Goal: Task Accomplishment & Management: Complete application form

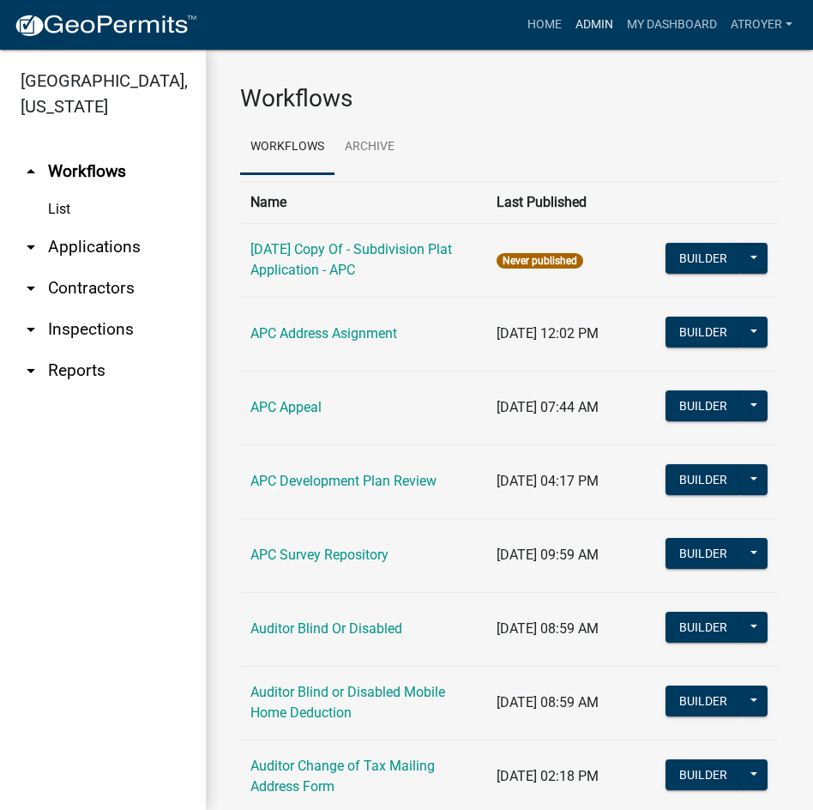
drag, startPoint x: 0, startPoint y: 0, endPoint x: 598, endPoint y: 28, distance: 598.6
click at [598, 28] on link "Admin" at bounding box center [594, 25] width 51 height 33
click at [65, 251] on link "arrow_drop_down Applications" at bounding box center [103, 246] width 206 height 41
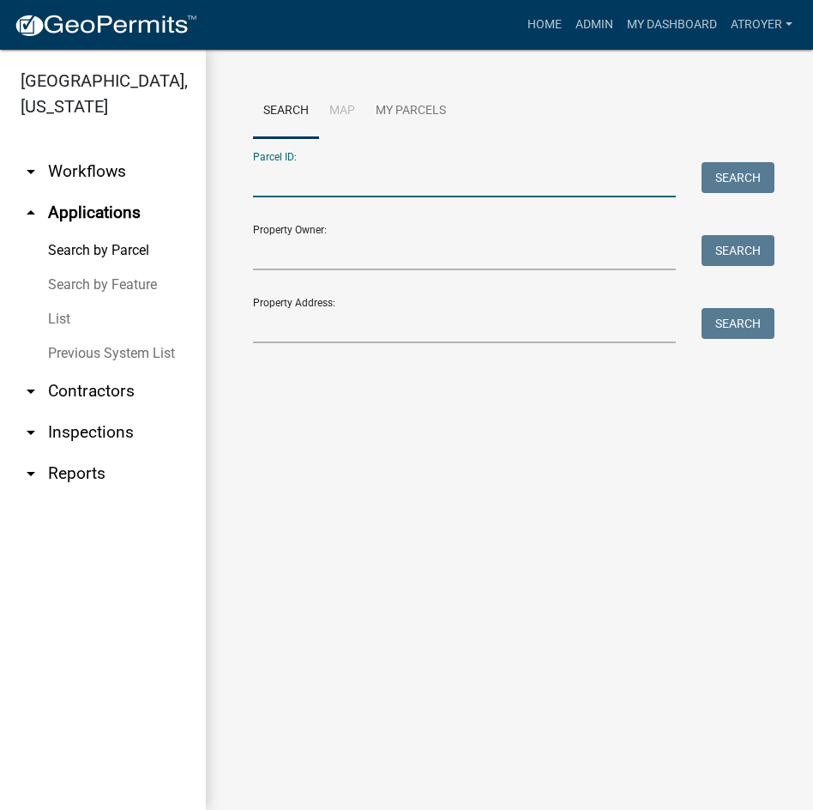
click at [455, 173] on input "Parcel ID:" at bounding box center [464, 179] width 423 height 35
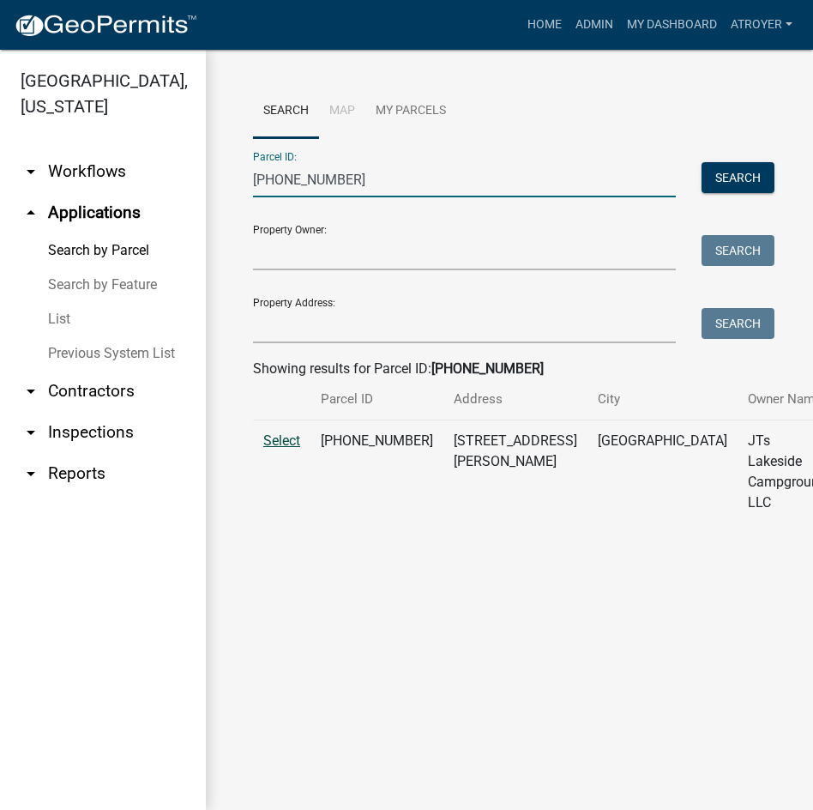
type input "[PHONE_NUMBER]"
click at [282, 449] on span "Select" at bounding box center [281, 440] width 37 height 16
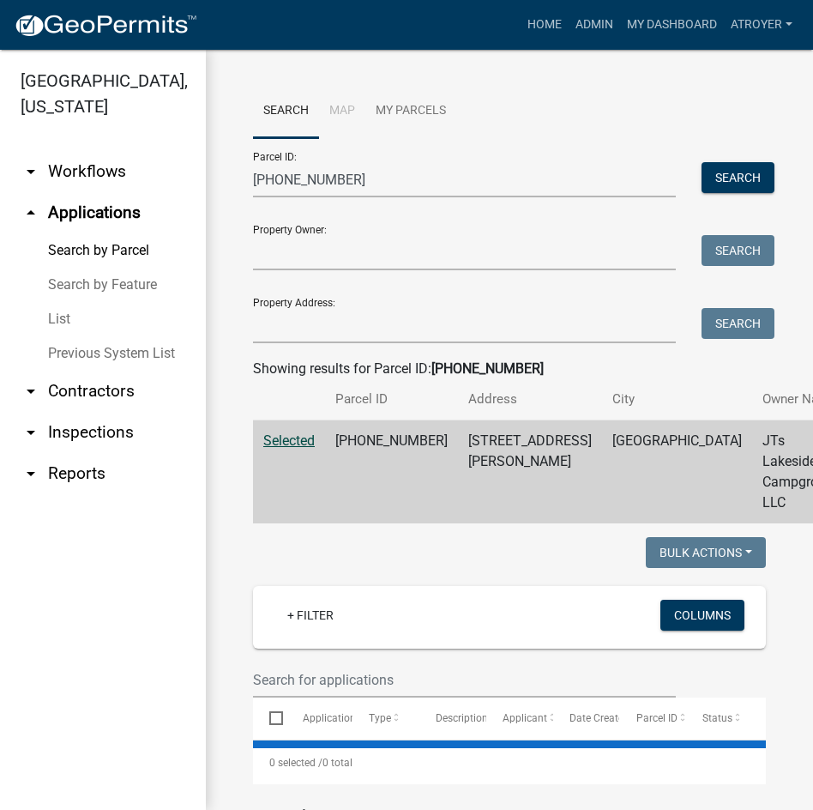
select select "2: 50"
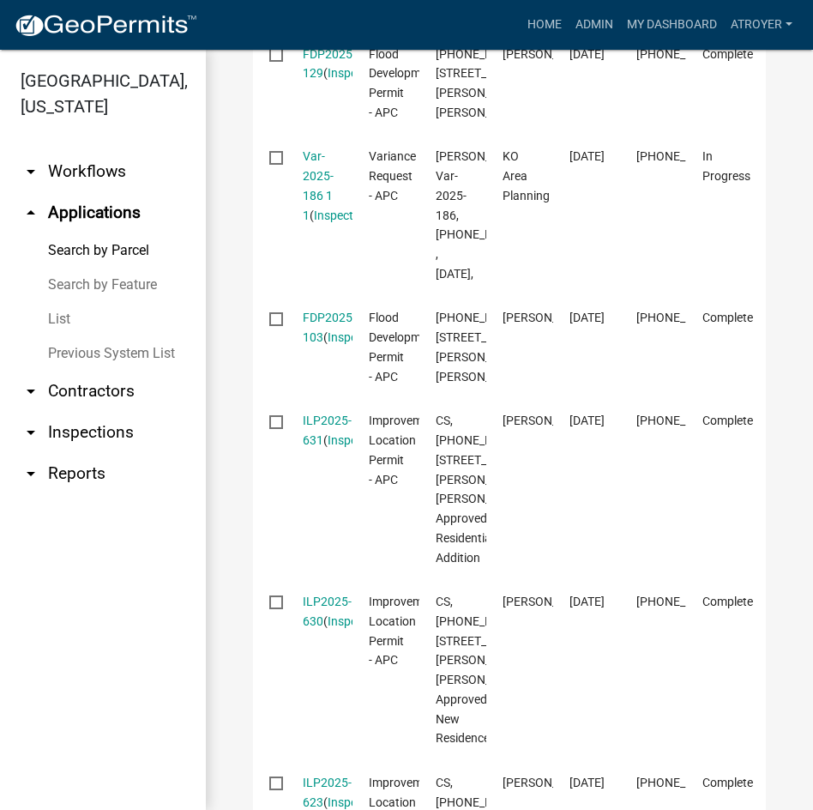
scroll to position [1373, 0]
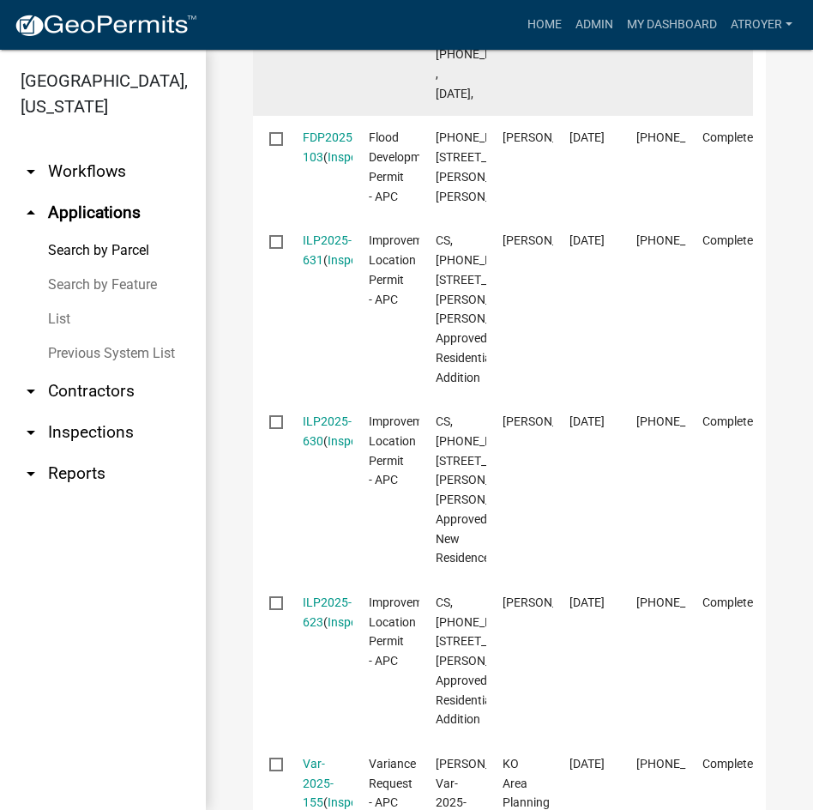
click at [314, 41] on link "Var-2025-186 1 1" at bounding box center [318, 5] width 31 height 72
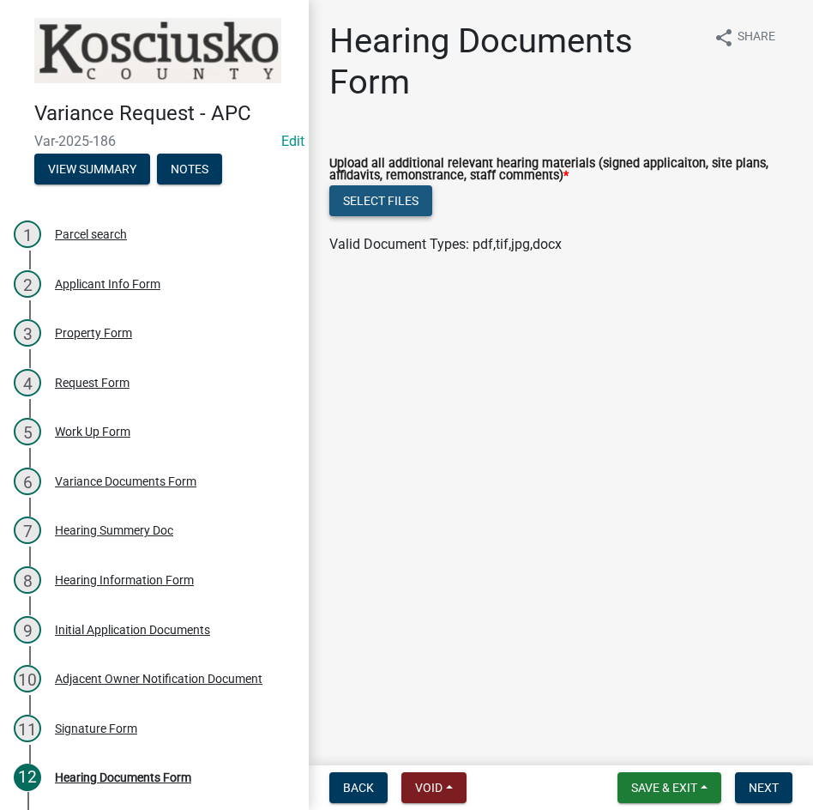
click at [361, 202] on button "Select files" at bounding box center [380, 200] width 103 height 31
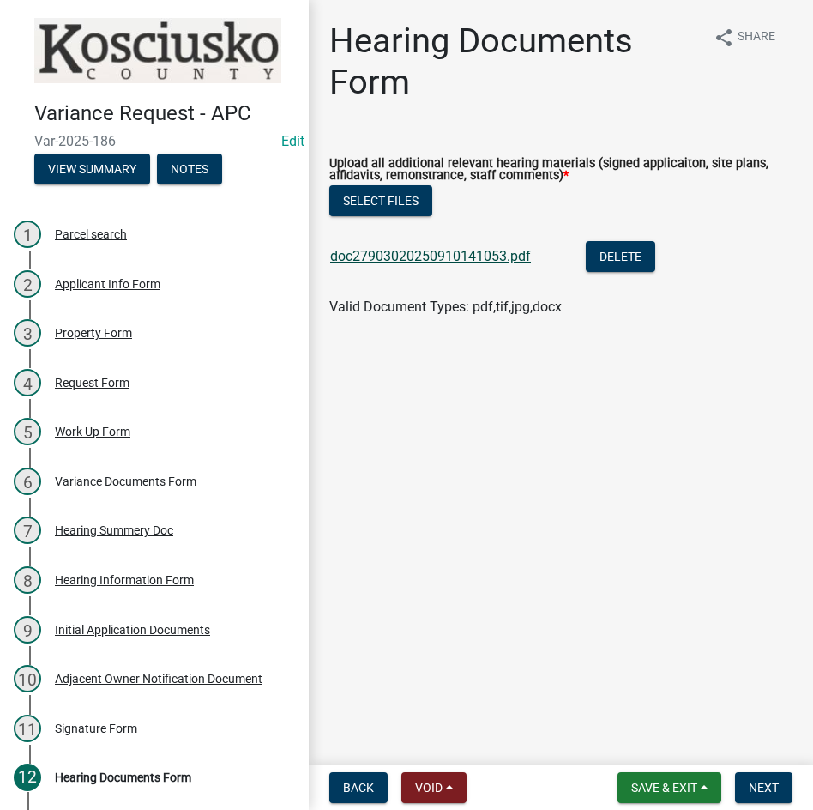
click at [446, 255] on link "doc27903020250910141053.pdf" at bounding box center [430, 256] width 201 height 16
click at [768, 788] on span "Next" at bounding box center [764, 788] width 30 height 14
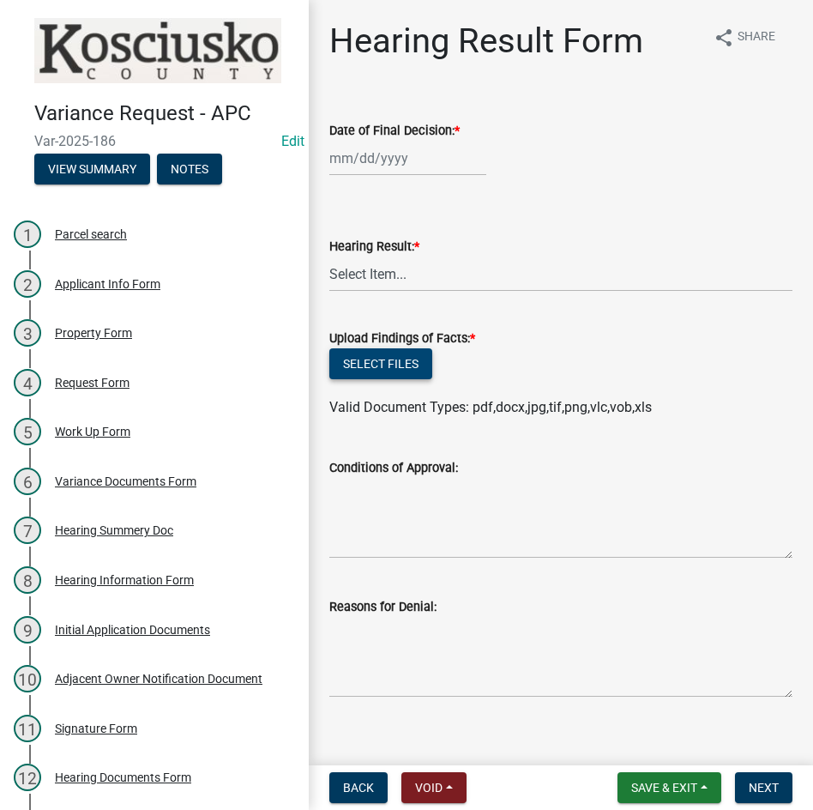
click at [383, 362] on button "Select files" at bounding box center [380, 363] width 103 height 31
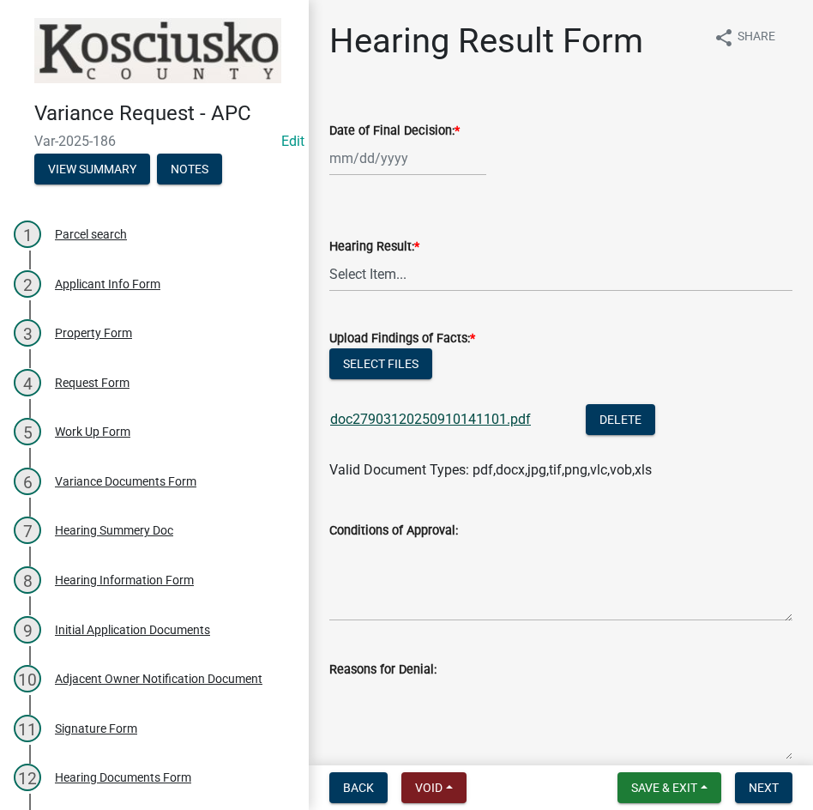
click at [392, 414] on link "doc27903120250910141101.pdf" at bounding box center [430, 419] width 201 height 16
click at [382, 360] on button "Select files" at bounding box center [380, 363] width 103 height 31
select select "9"
select select "2025"
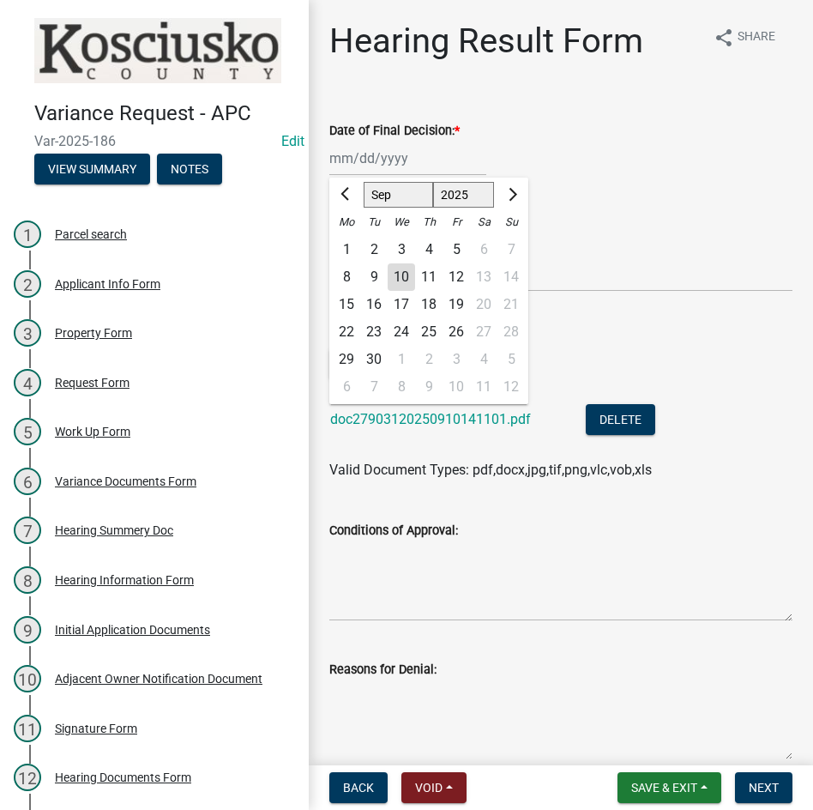
click at [426, 164] on div "[PERSON_NAME] Feb Mar Apr [PERSON_NAME][DATE] Oct Nov [DATE] 1526 1527 1528 152…" at bounding box center [407, 158] width 157 height 35
click at [343, 277] on div "8" at bounding box center [346, 276] width 27 height 27
type input "[DATE]"
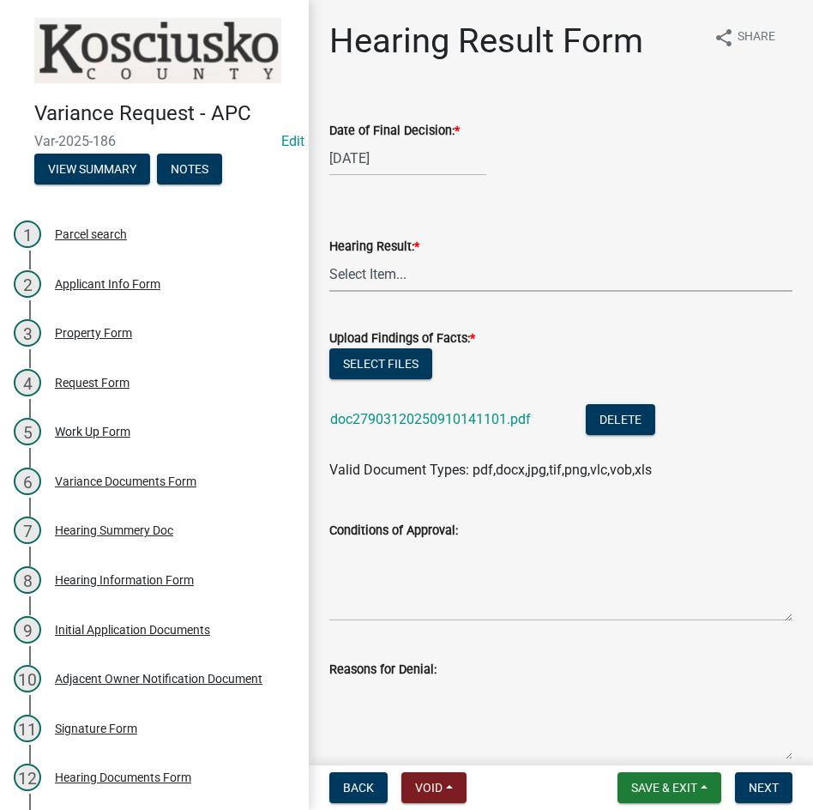
click at [366, 285] on select "Select Item... Approved Denied Withdrawn/Dropped" at bounding box center [560, 274] width 463 height 35
click at [329, 257] on select "Select Item... Approved Denied Withdrawn/Dropped" at bounding box center [560, 274] width 463 height 35
select select "808690c7-bf4f-4afa-b87c-7c10797e051c"
click at [404, 580] on textarea "Conditions of Approval:" at bounding box center [560, 580] width 463 height 81
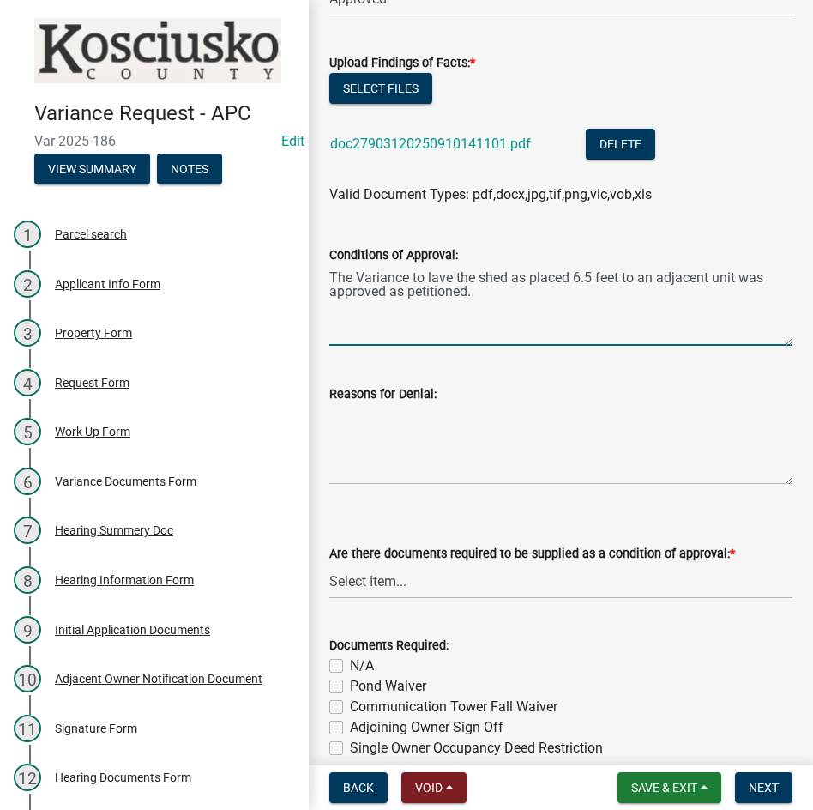
scroll to position [343, 0]
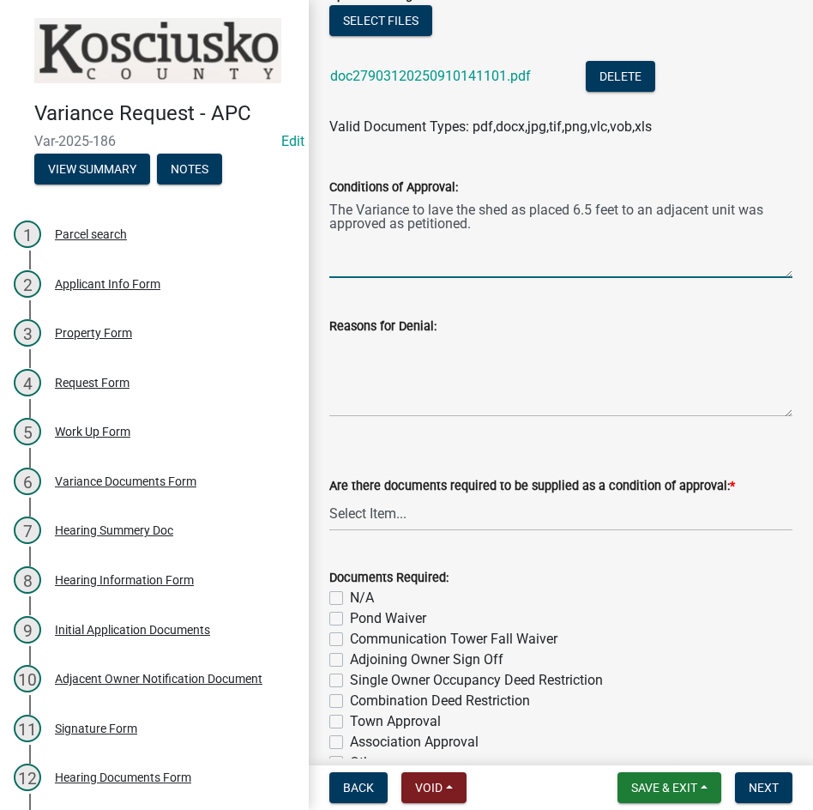
type textarea "The Variance to lave the shed as placed 6.5 feet to an adjacent unit was approv…"
click at [493, 514] on select "Select Item... Yes No N/A" at bounding box center [560, 513] width 463 height 35
click at [329, 496] on select "Select Item... Yes No N/A" at bounding box center [560, 513] width 463 height 35
select select "3ebdabd2-24d2-4634-81b5-20525b4a7a54"
click at [350, 595] on label "N/A" at bounding box center [362, 598] width 24 height 21
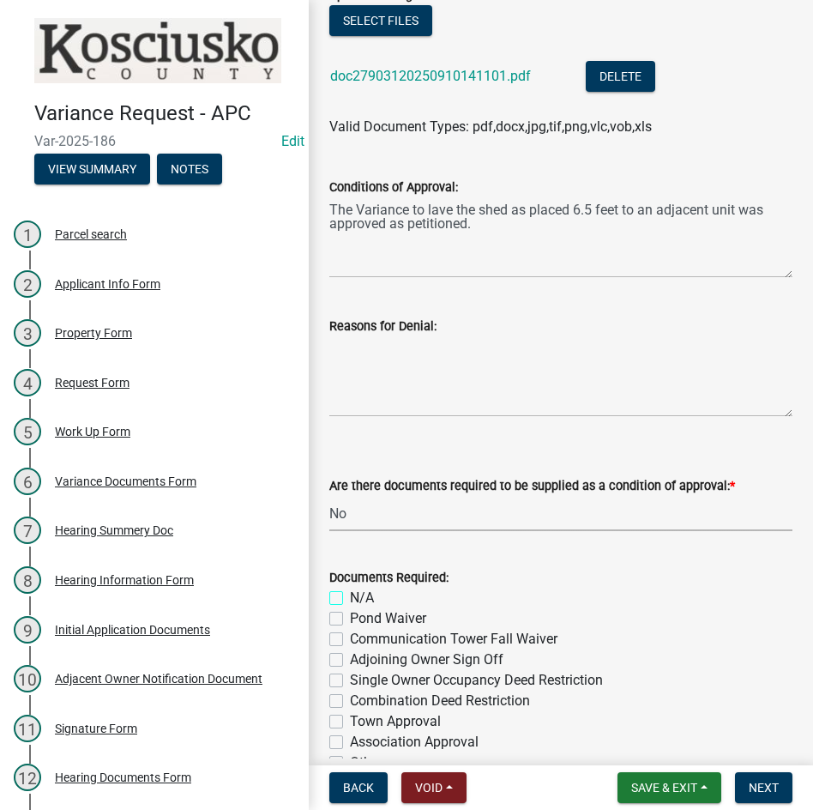
click at [350, 595] on input "N/A" at bounding box center [355, 593] width 11 height 11
checkbox input "true"
checkbox input "false"
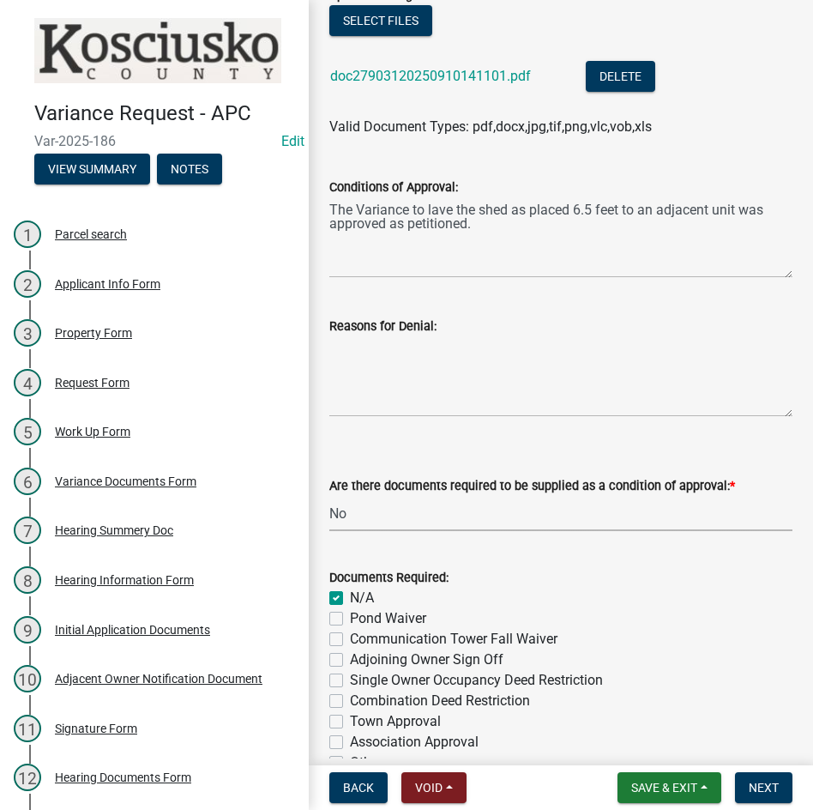
checkbox input "false"
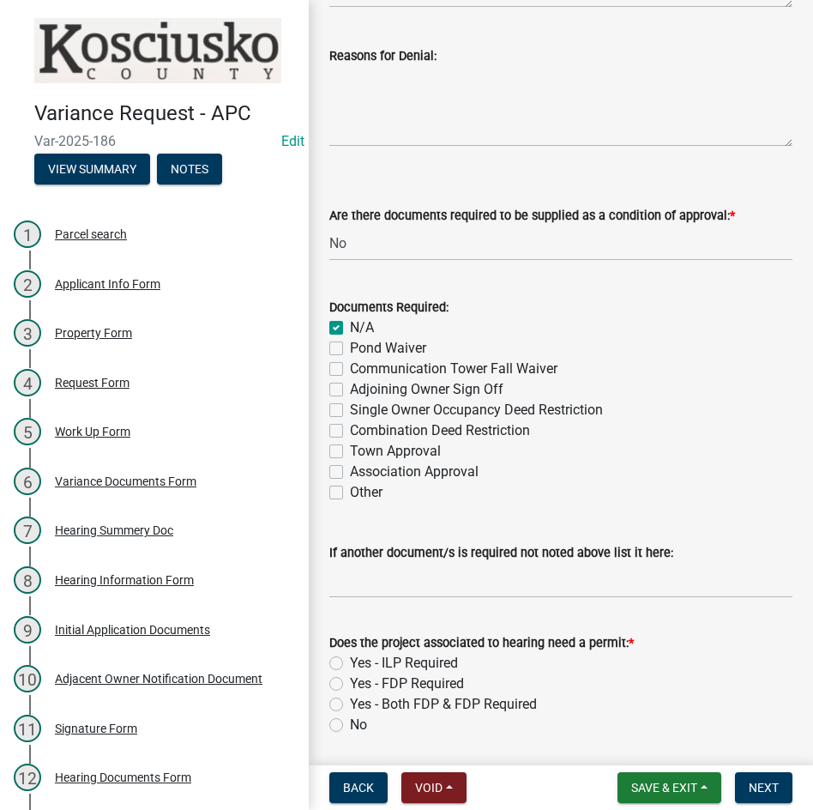
scroll to position [673, 0]
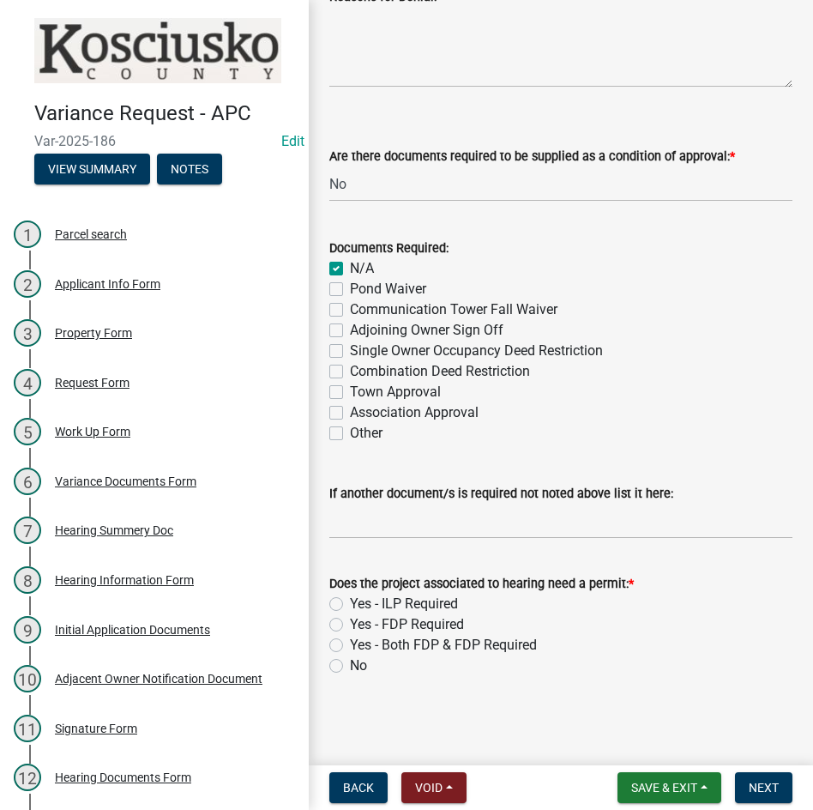
click at [350, 661] on label "No" at bounding box center [358, 665] width 17 height 21
click at [350, 661] on input "No" at bounding box center [355, 660] width 11 height 11
radio input "true"
click at [760, 781] on span "Next" at bounding box center [764, 788] width 30 height 14
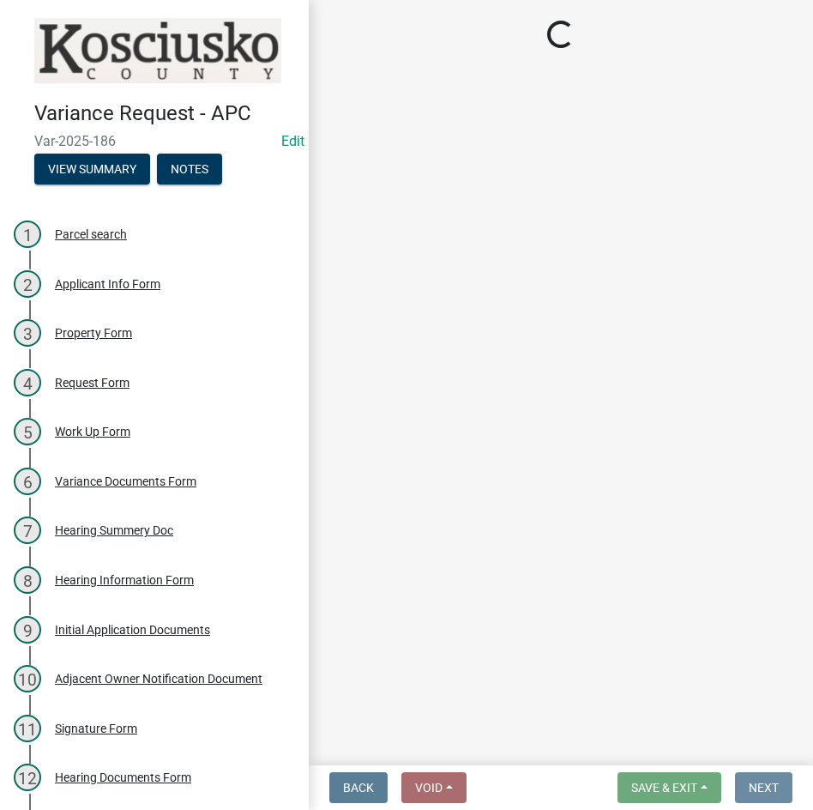
scroll to position [0, 0]
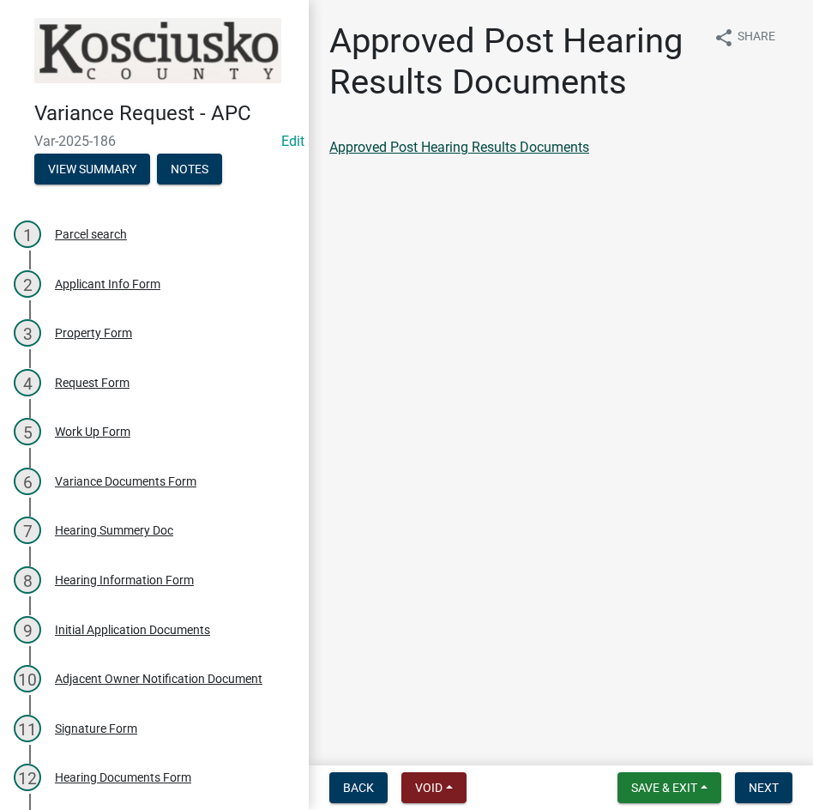
click at [498, 144] on link "Approved Post Hearing Results Documents" at bounding box center [459, 147] width 260 height 16
click at [758, 790] on span "Next" at bounding box center [764, 788] width 30 height 14
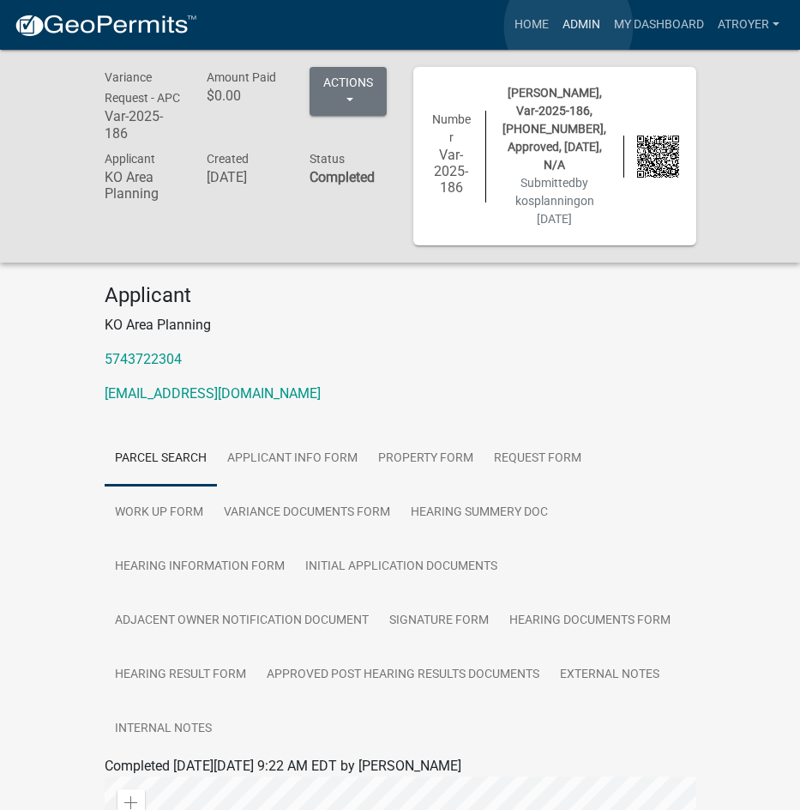
click at [569, 27] on link "Admin" at bounding box center [581, 25] width 51 height 33
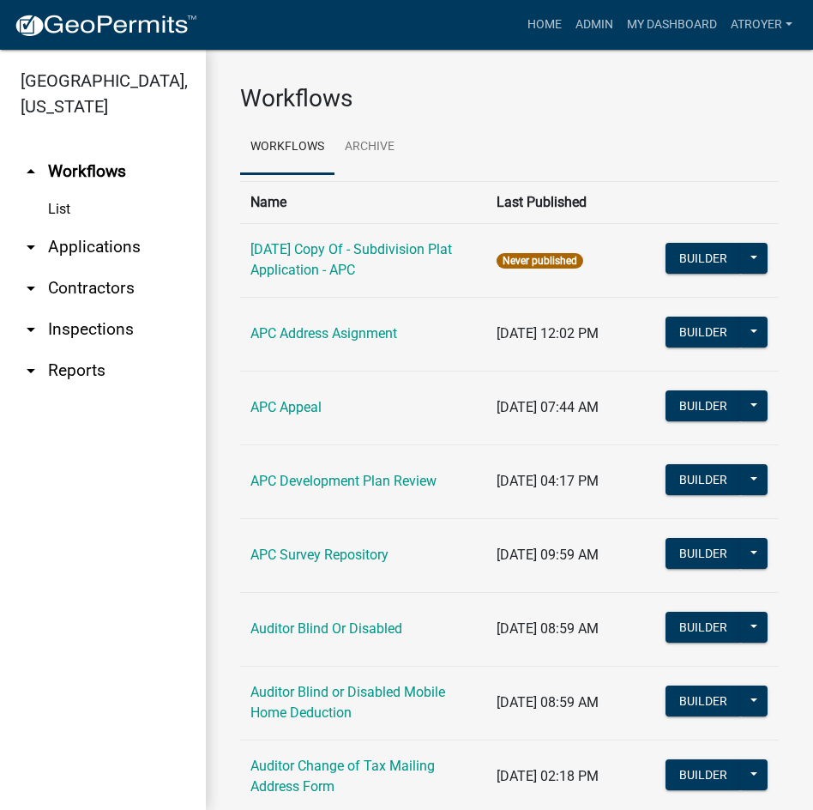
click at [99, 245] on link "arrow_drop_down Applications" at bounding box center [103, 246] width 206 height 41
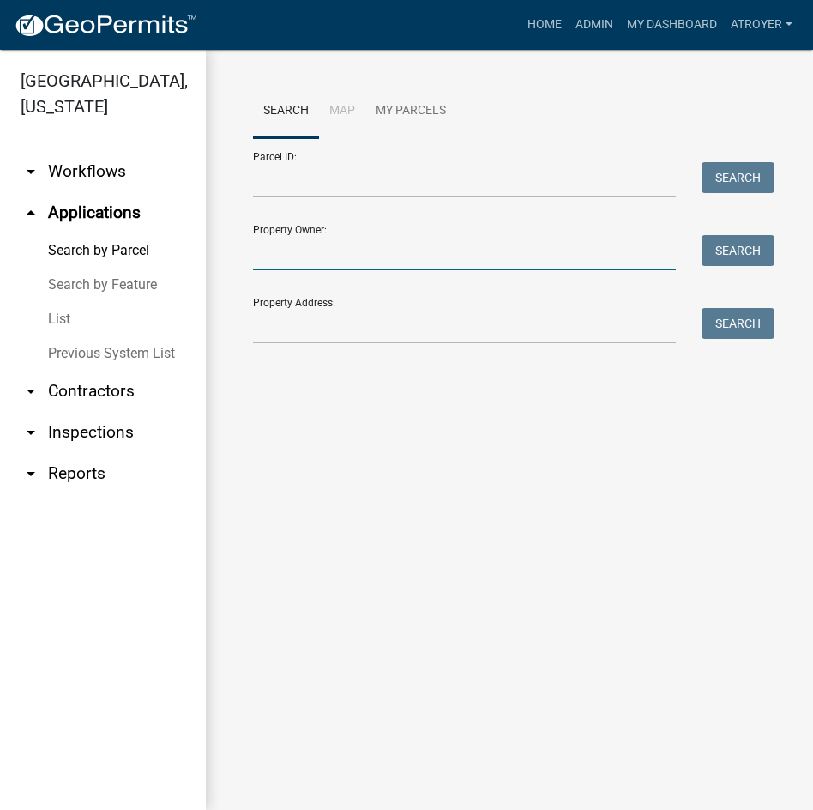
click at [327, 254] on input "Property Owner:" at bounding box center [464, 252] width 423 height 35
click at [395, 594] on main "Search Map My Parcels Parcel ID: Search Property Owner: Search Property Address…" at bounding box center [509, 430] width 607 height 760
click at [459, 246] on input "Property Owner:" at bounding box center [464, 252] width 423 height 35
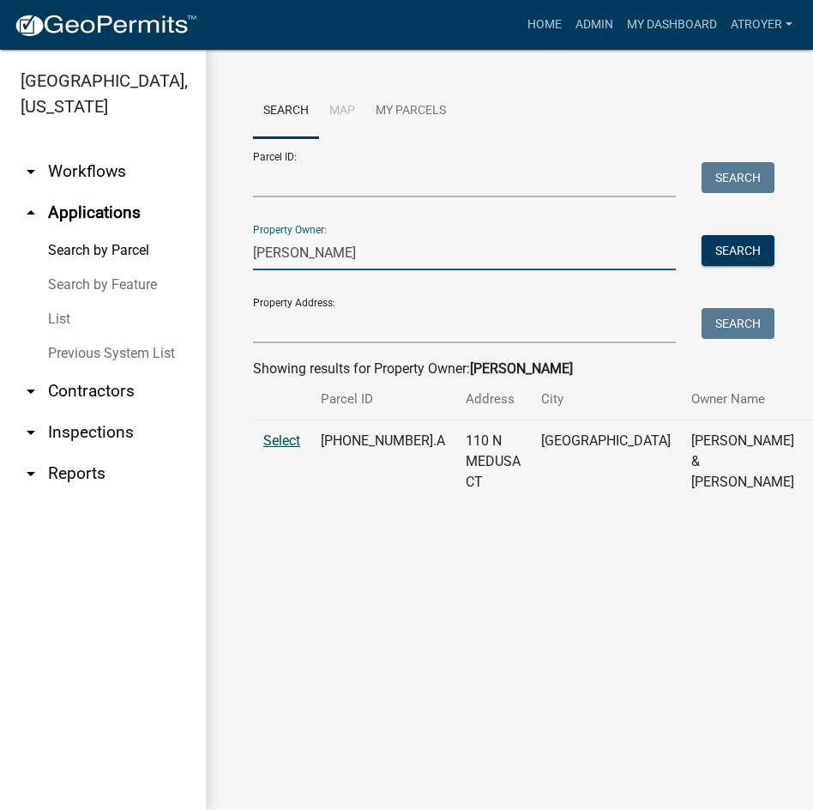
type input "[PERSON_NAME]"
click at [287, 449] on span "Select" at bounding box center [281, 440] width 37 height 16
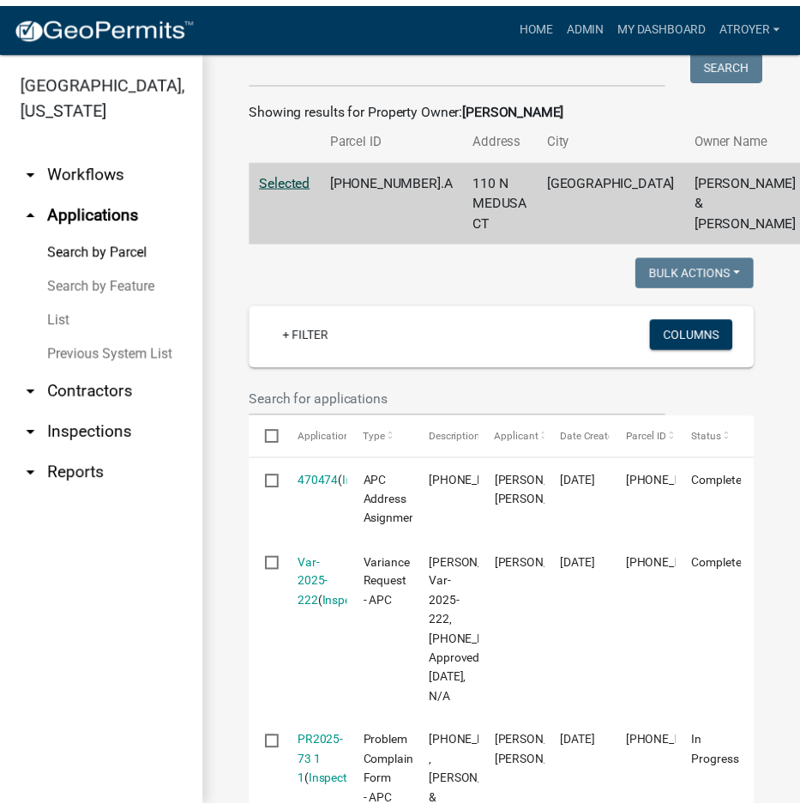
scroll to position [343, 0]
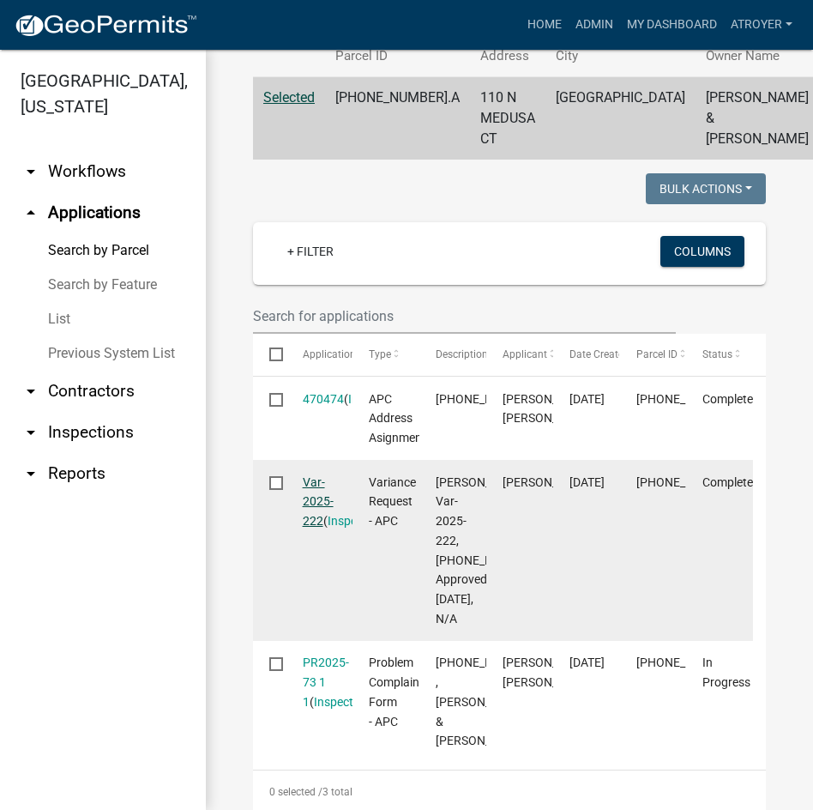
click at [303, 522] on link "Var-2025-222" at bounding box center [318, 501] width 31 height 53
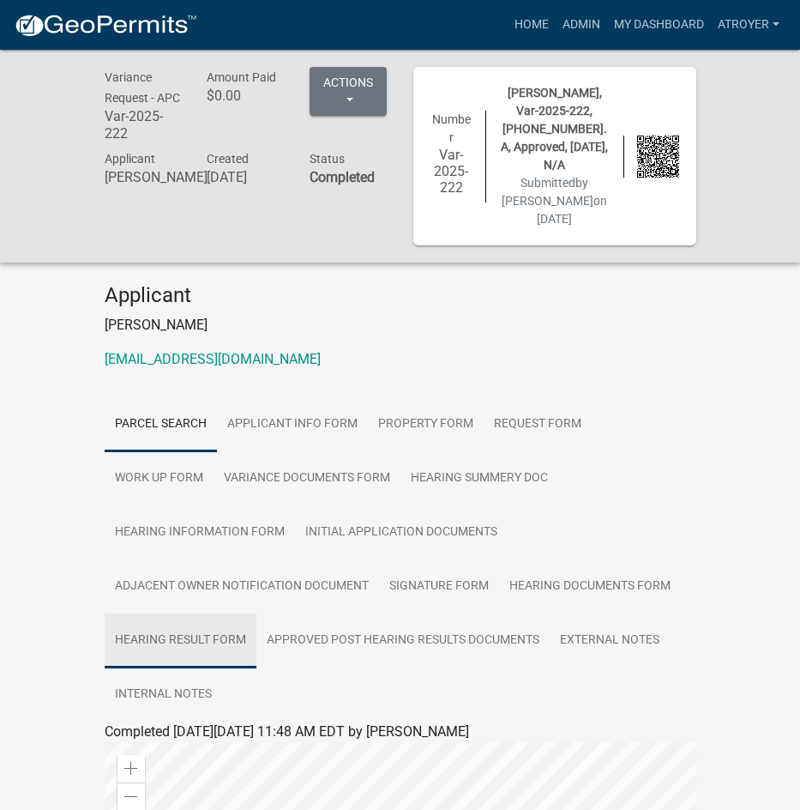
click at [232, 617] on link "Hearing Result Form" at bounding box center [181, 640] width 152 height 55
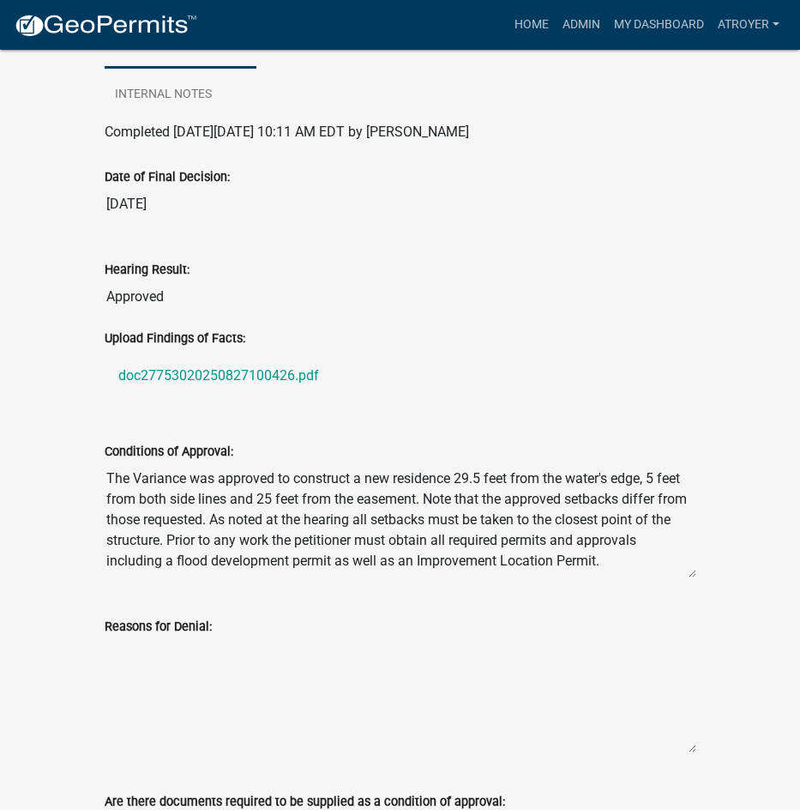
scroll to position [601, 0]
